Goal: Navigation & Orientation: Understand site structure

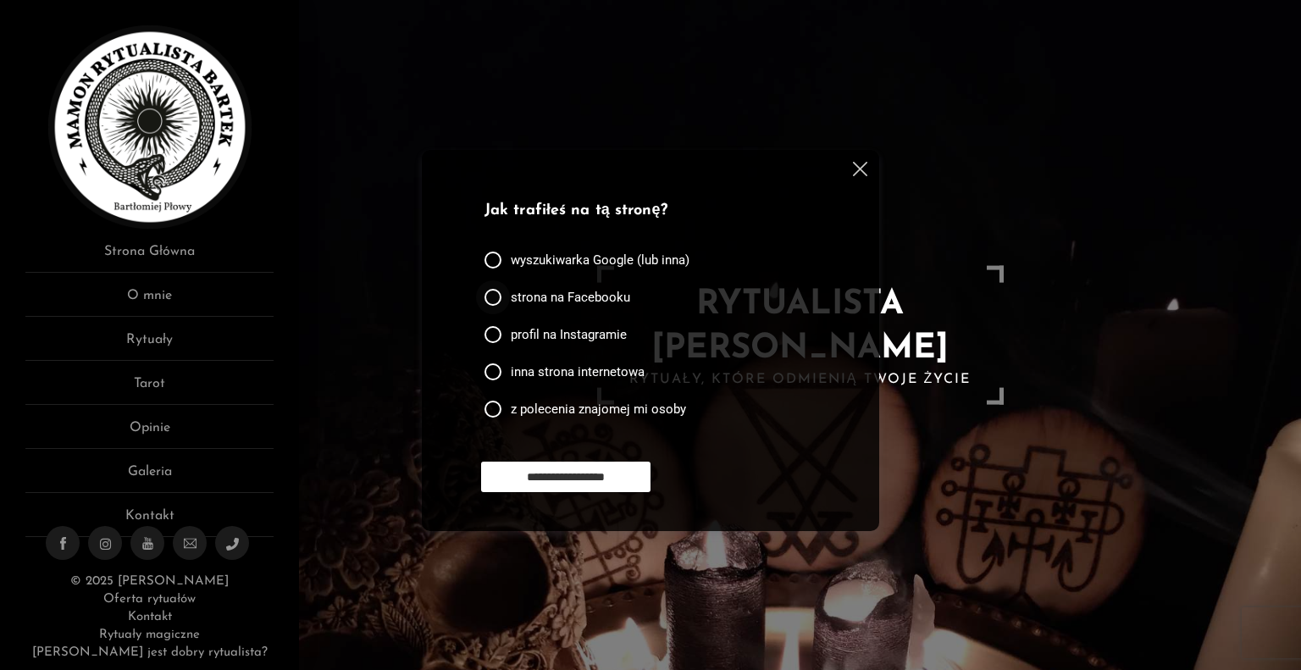
click at [496, 296] on div at bounding box center [493, 297] width 17 height 17
click at [522, 493] on div "**********" at bounding box center [655, 480] width 349 height 36
click at [525, 480] on input "**********" at bounding box center [565, 477] width 169 height 30
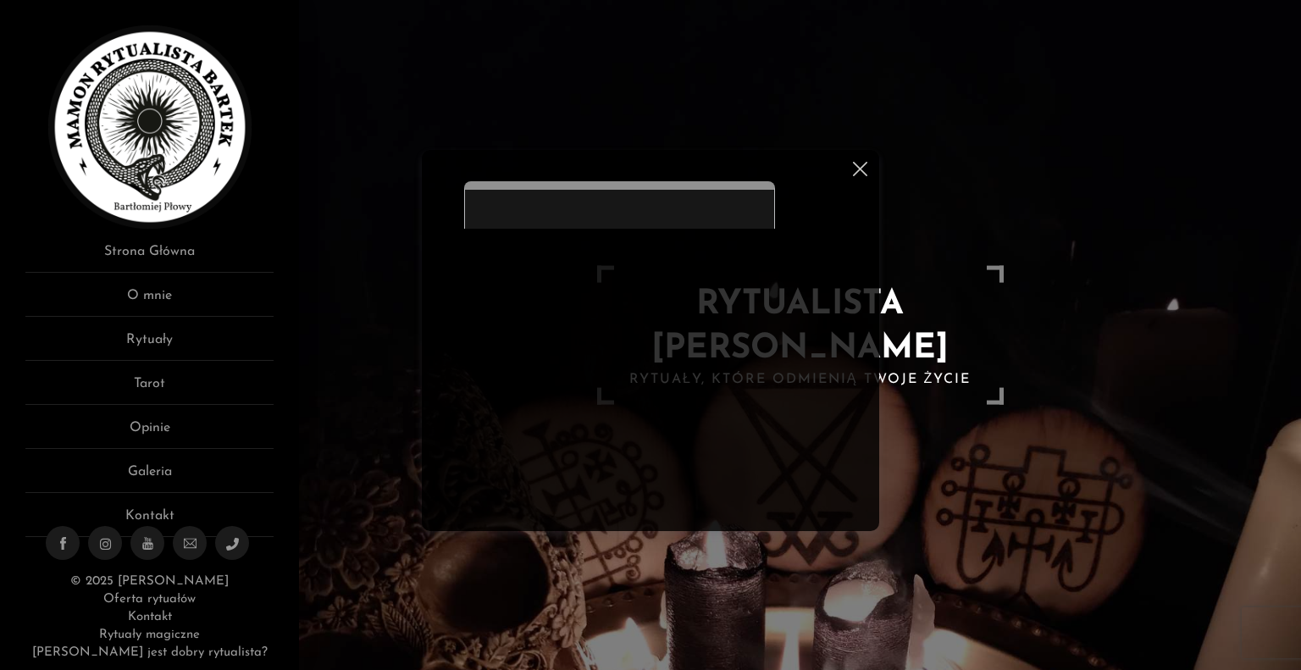
scroll to position [1, 0]
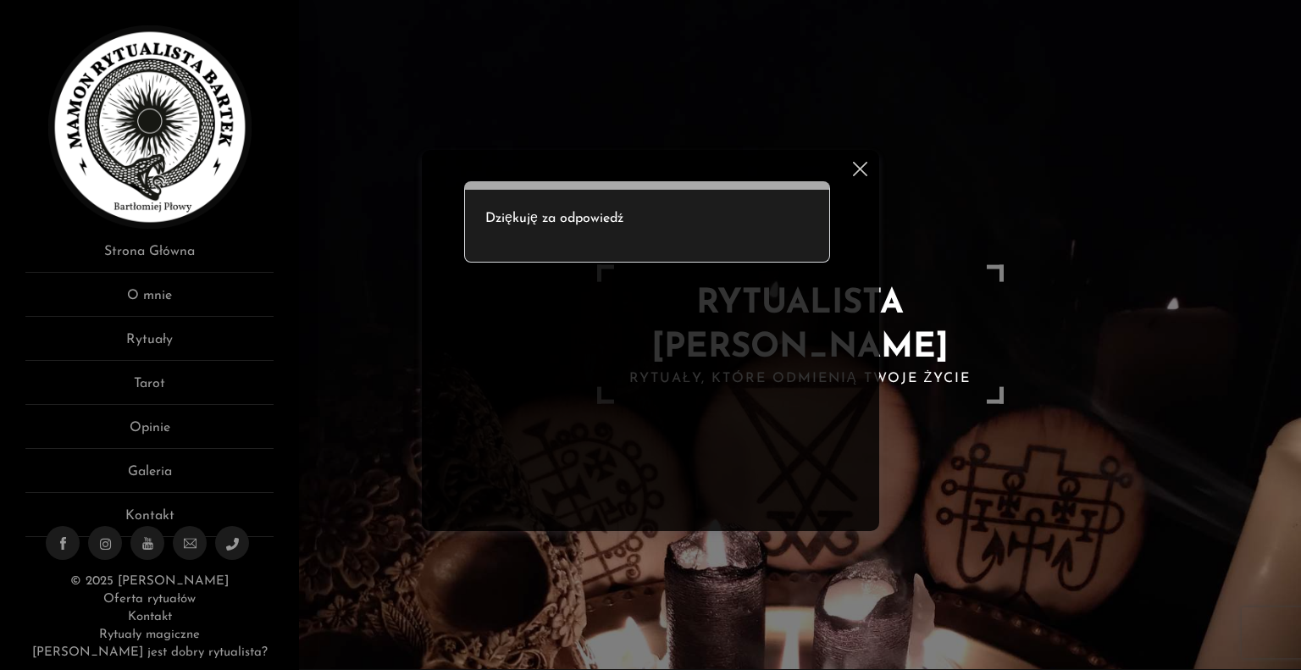
click at [861, 175] on img at bounding box center [860, 169] width 14 height 14
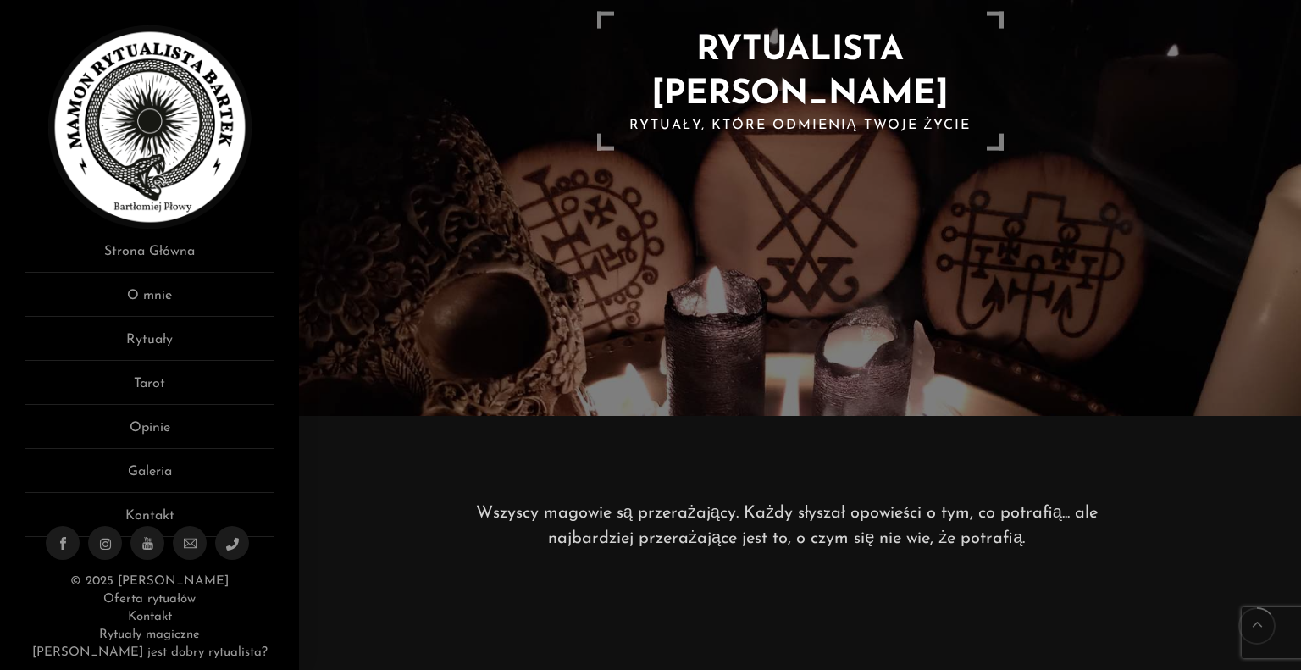
scroll to position [85, 0]
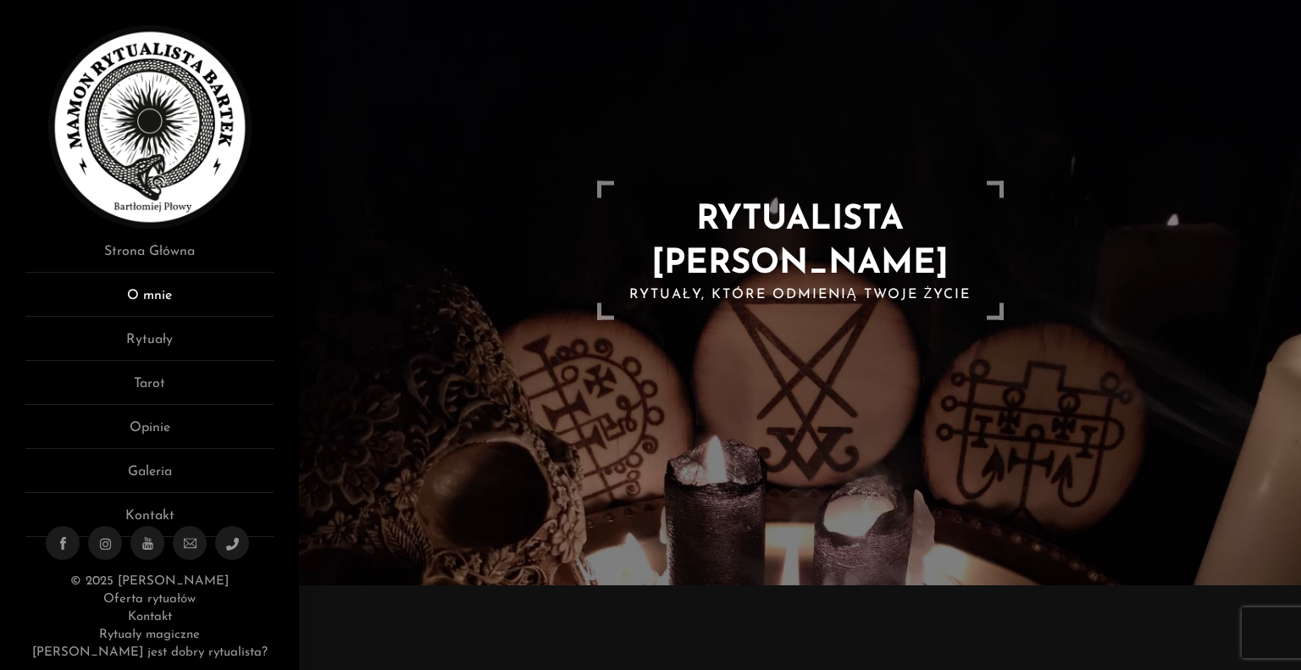
click at [156, 301] on link "O mnie" at bounding box center [149, 300] width 248 height 31
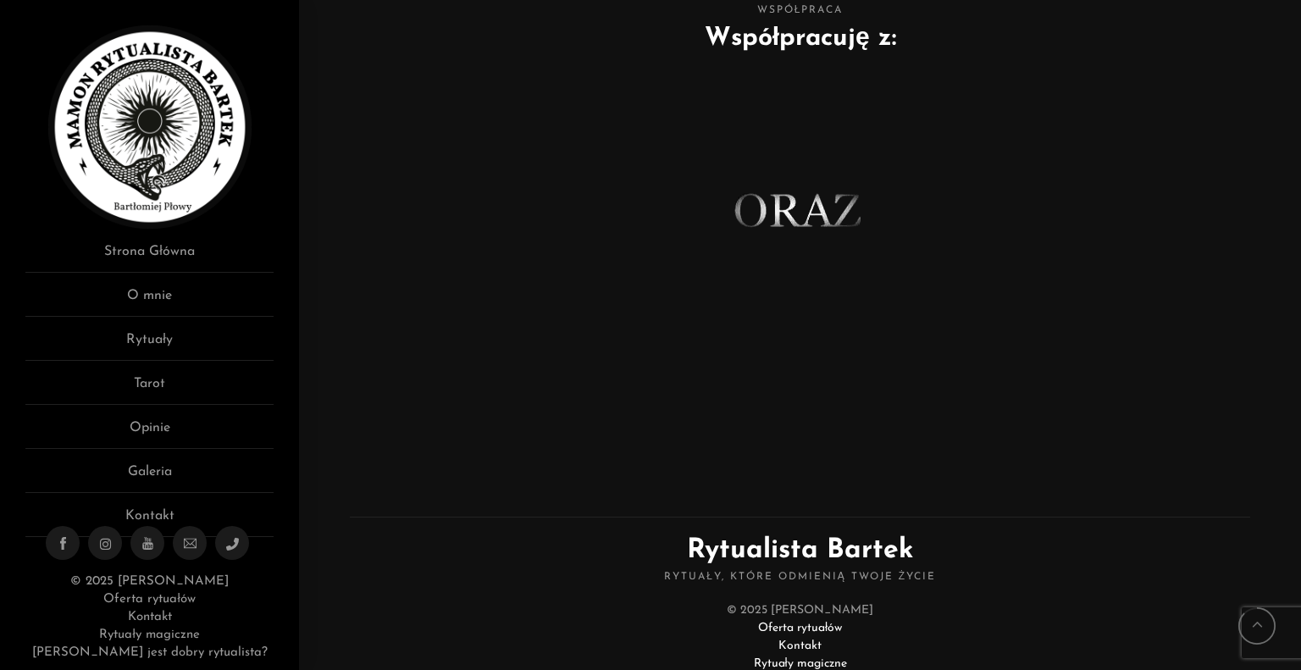
scroll to position [1104, 0]
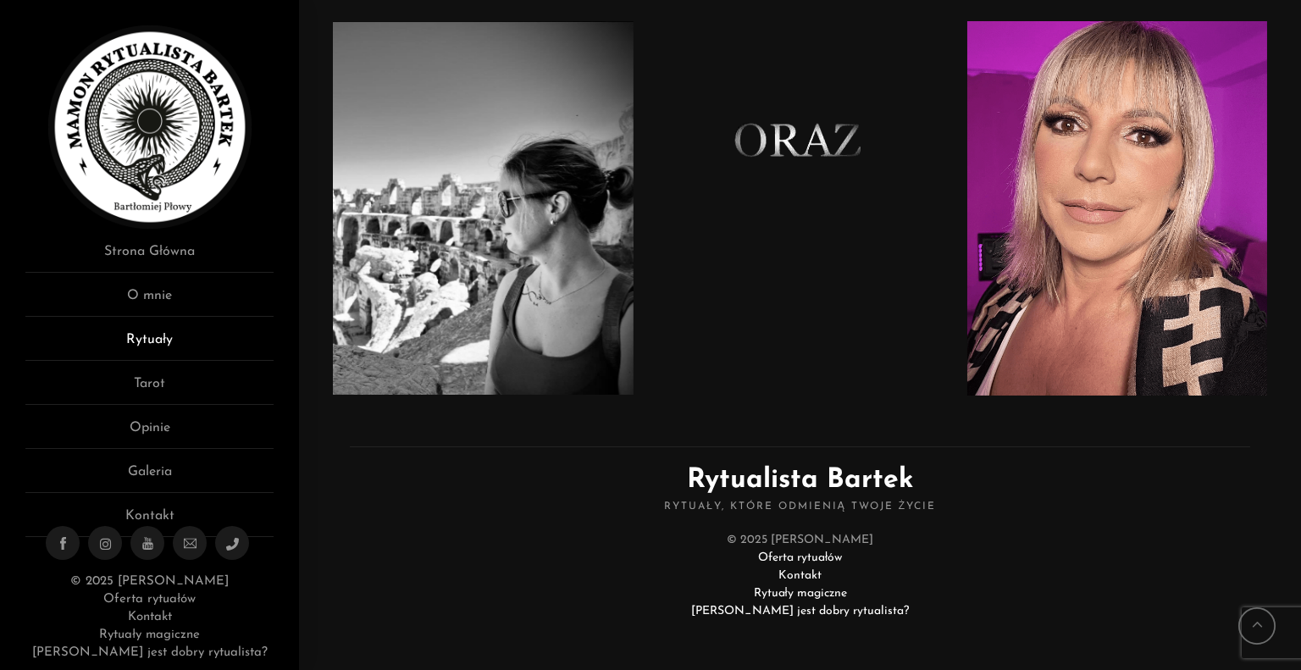
click at [160, 349] on link "Rytuały" at bounding box center [149, 345] width 248 height 31
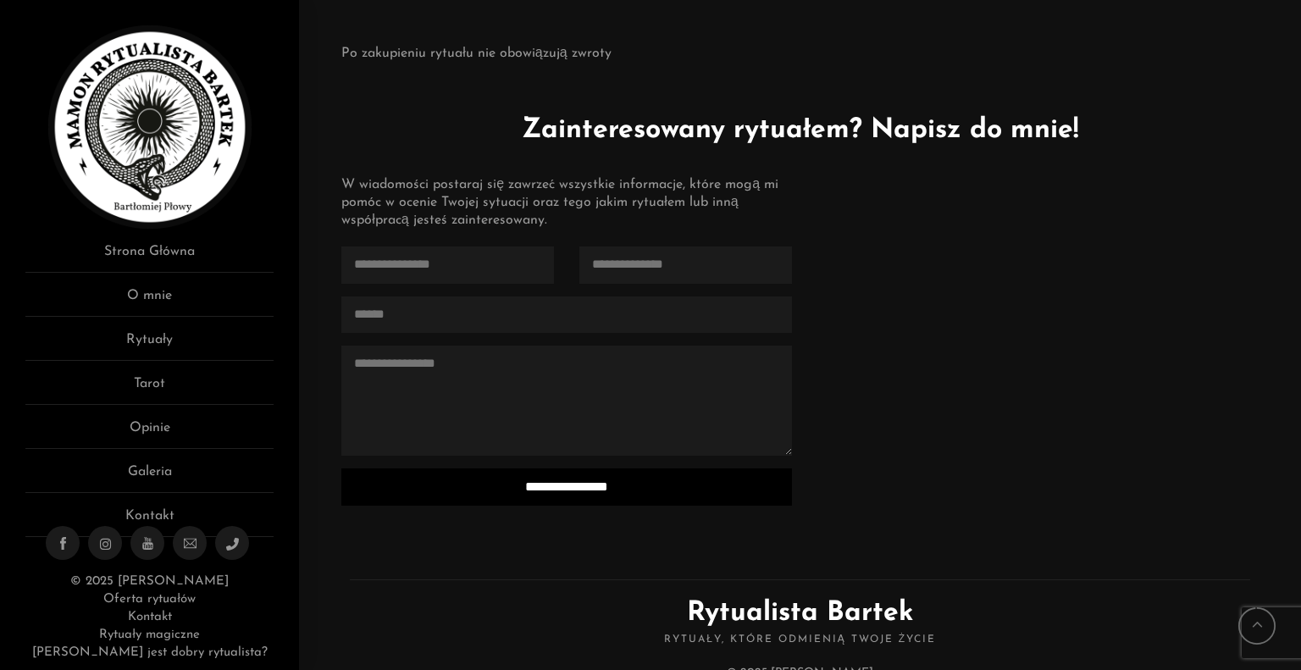
scroll to position [4172, 0]
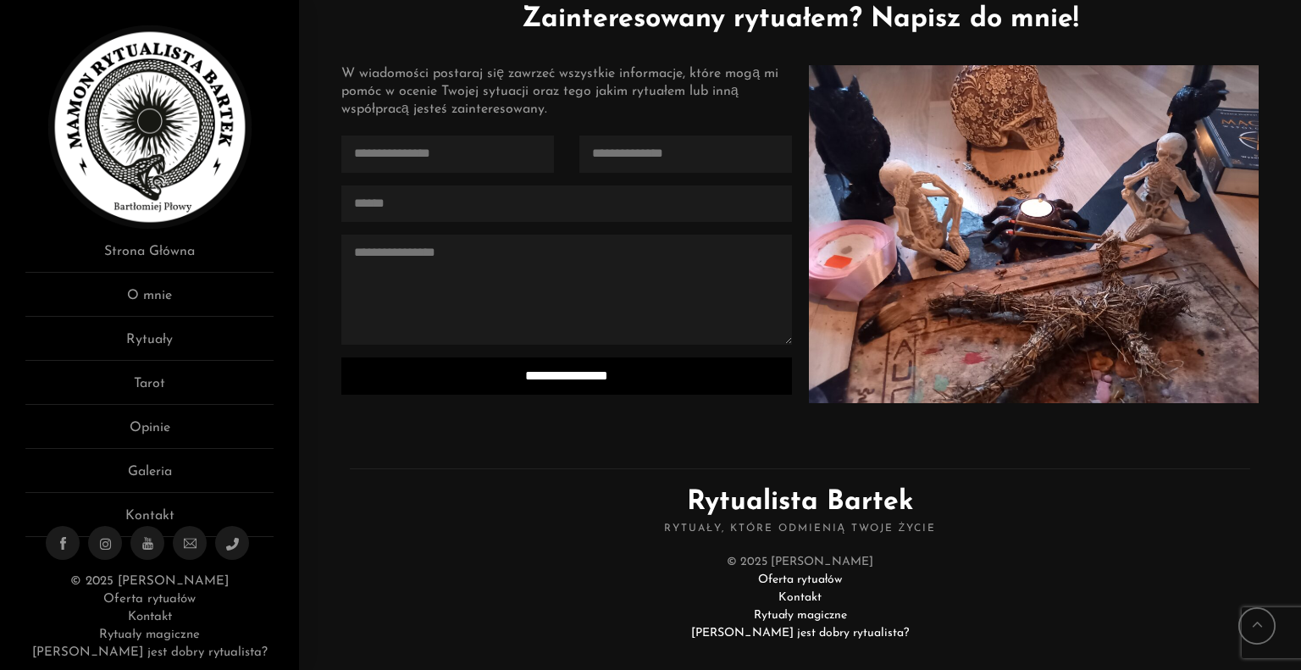
click at [180, 405] on ul "Strona Główna O mnie Rytuały Tarot Opinie Galeria Kontakt" at bounding box center [149, 389] width 248 height 296
click at [175, 396] on link "Tarot" at bounding box center [149, 389] width 248 height 31
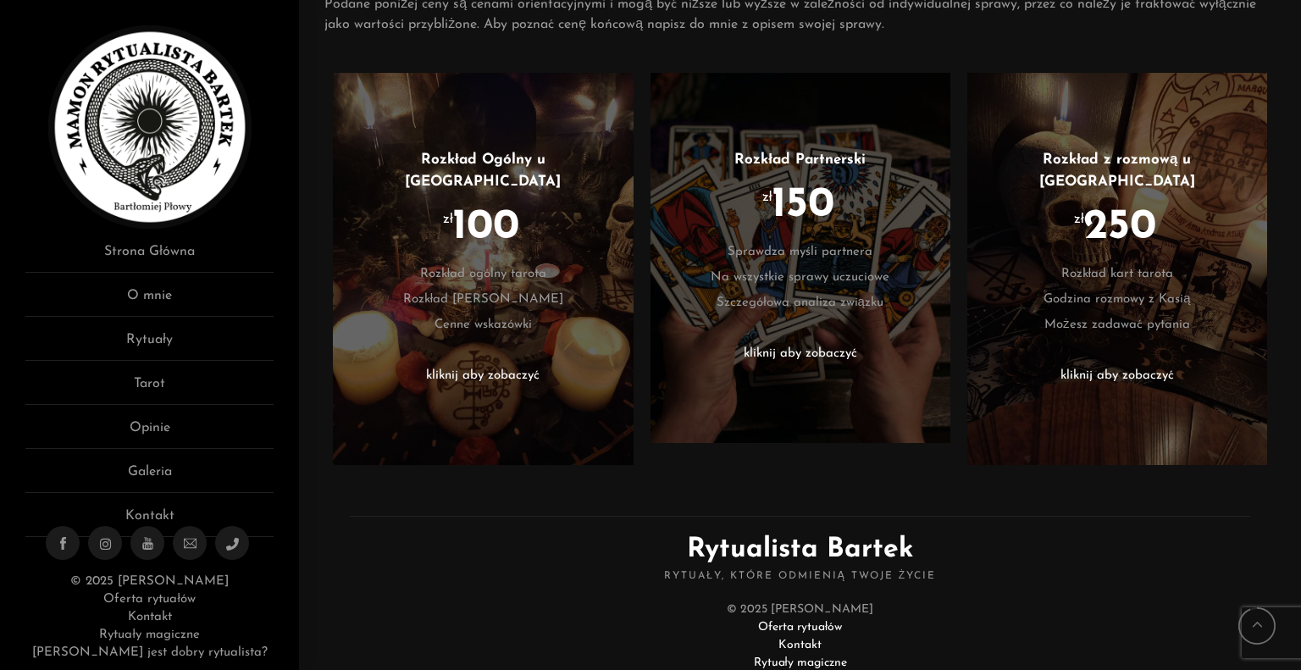
scroll to position [717, 0]
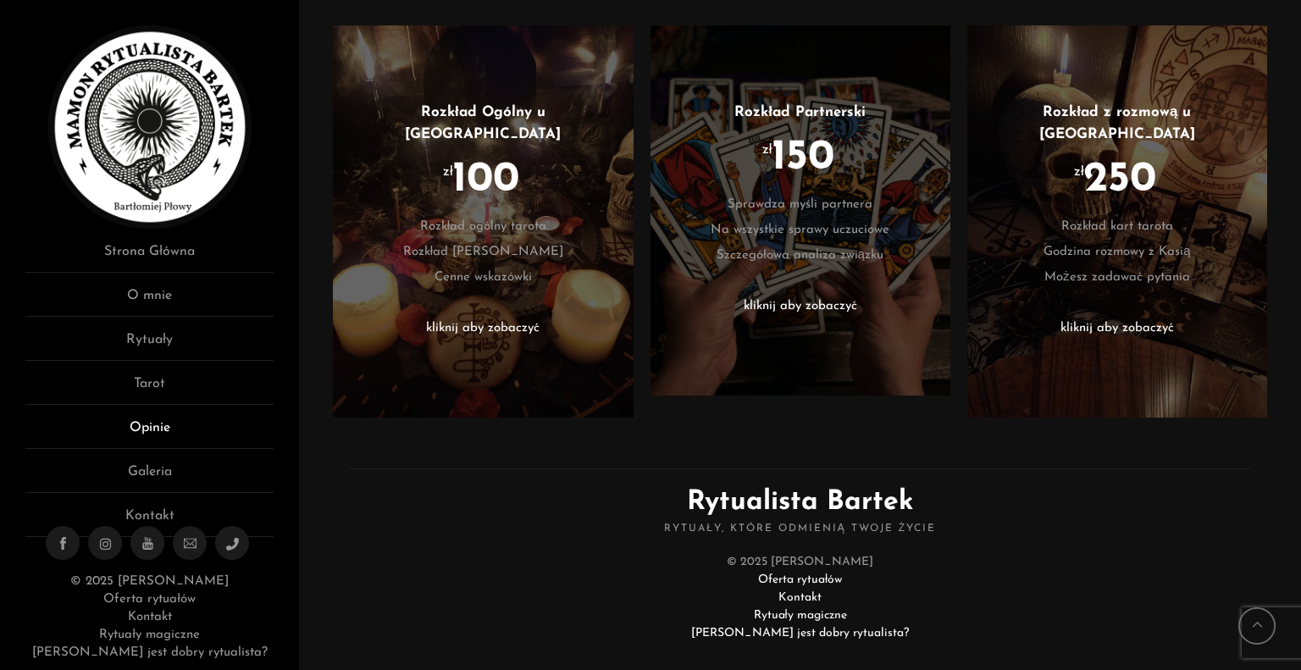
click at [167, 444] on link "Opinie" at bounding box center [149, 433] width 248 height 31
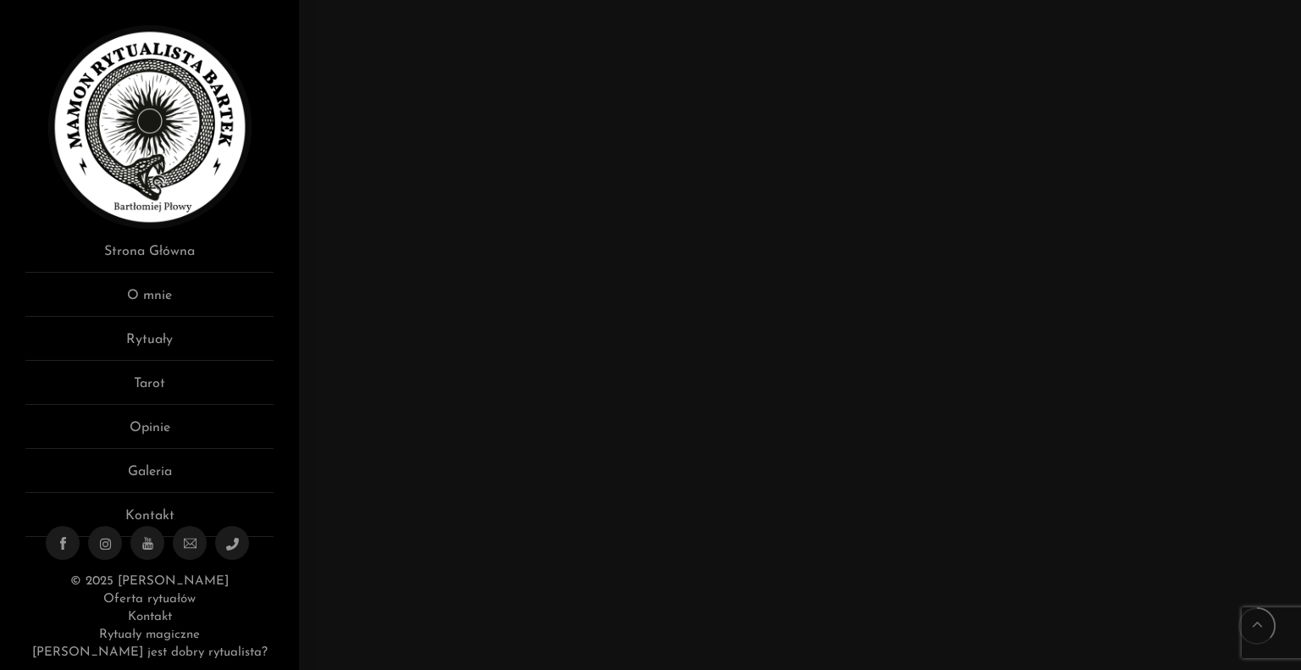
scroll to position [4235, 0]
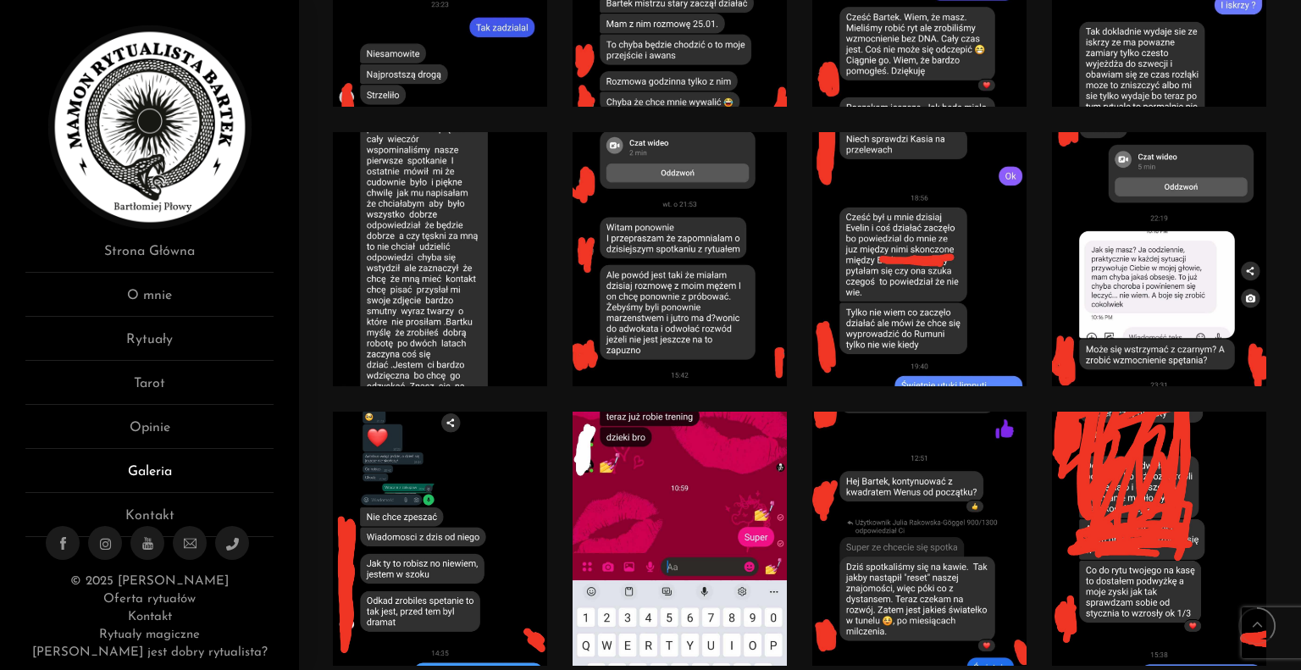
click at [141, 480] on link "Galeria" at bounding box center [149, 477] width 248 height 31
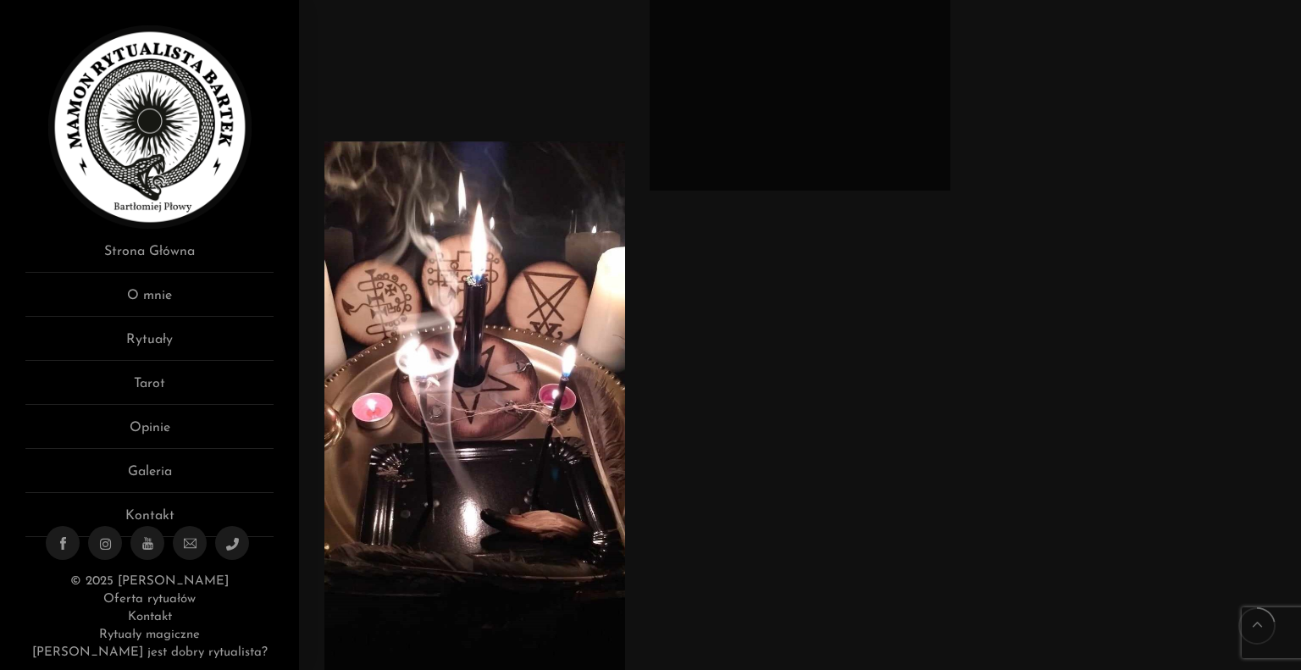
scroll to position [1864, 0]
